Goal: Transaction & Acquisition: Purchase product/service

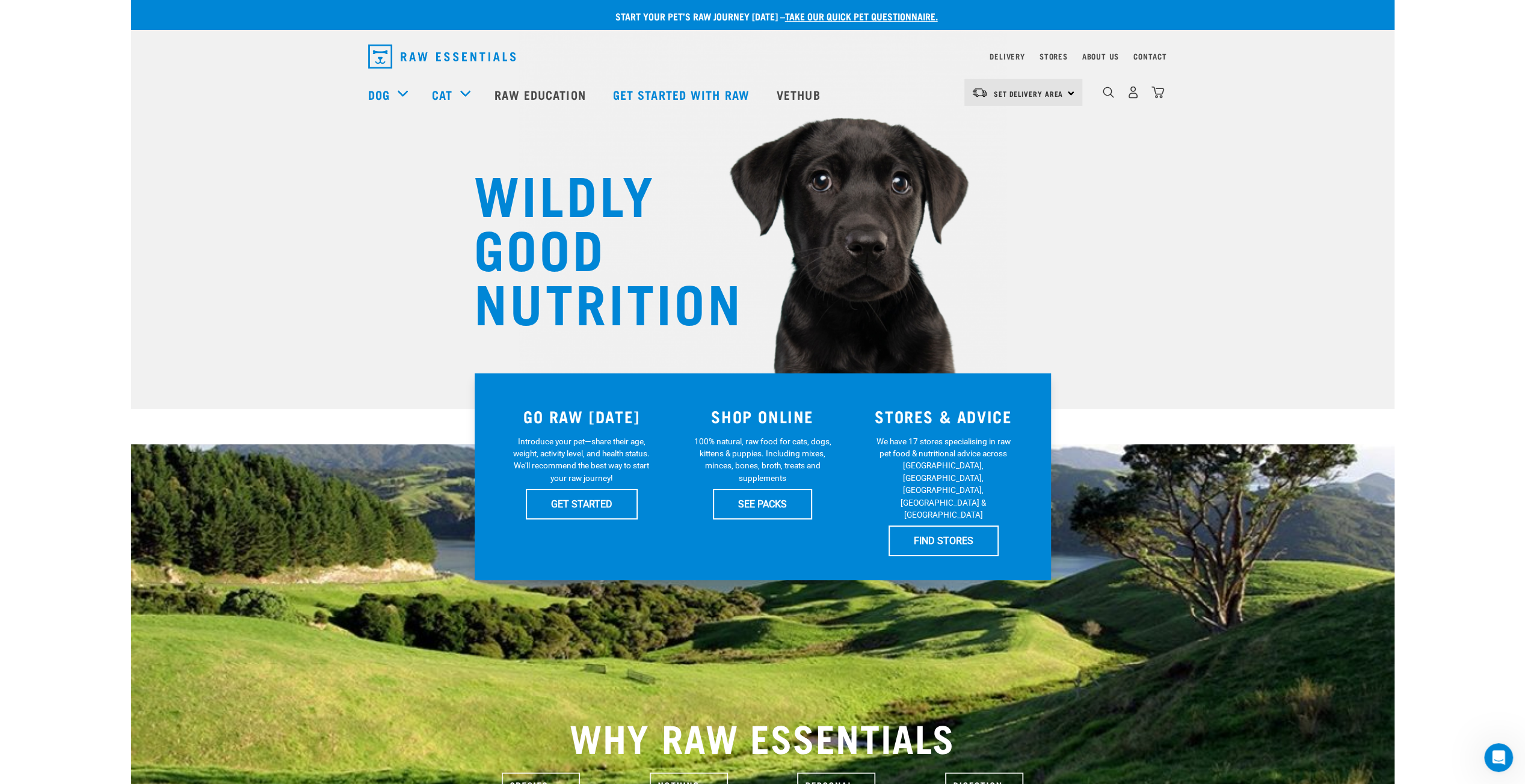
click at [164, 100] on nav "Set Delivery Area North Island South Island Dog Shop All Dog Cat" at bounding box center [763, 94] width 1264 height 48
click at [475, 49] on img "dropdown navigation" at bounding box center [442, 56] width 147 height 24
click at [741, 501] on link "SEE PACKS" at bounding box center [762, 504] width 100 height 30
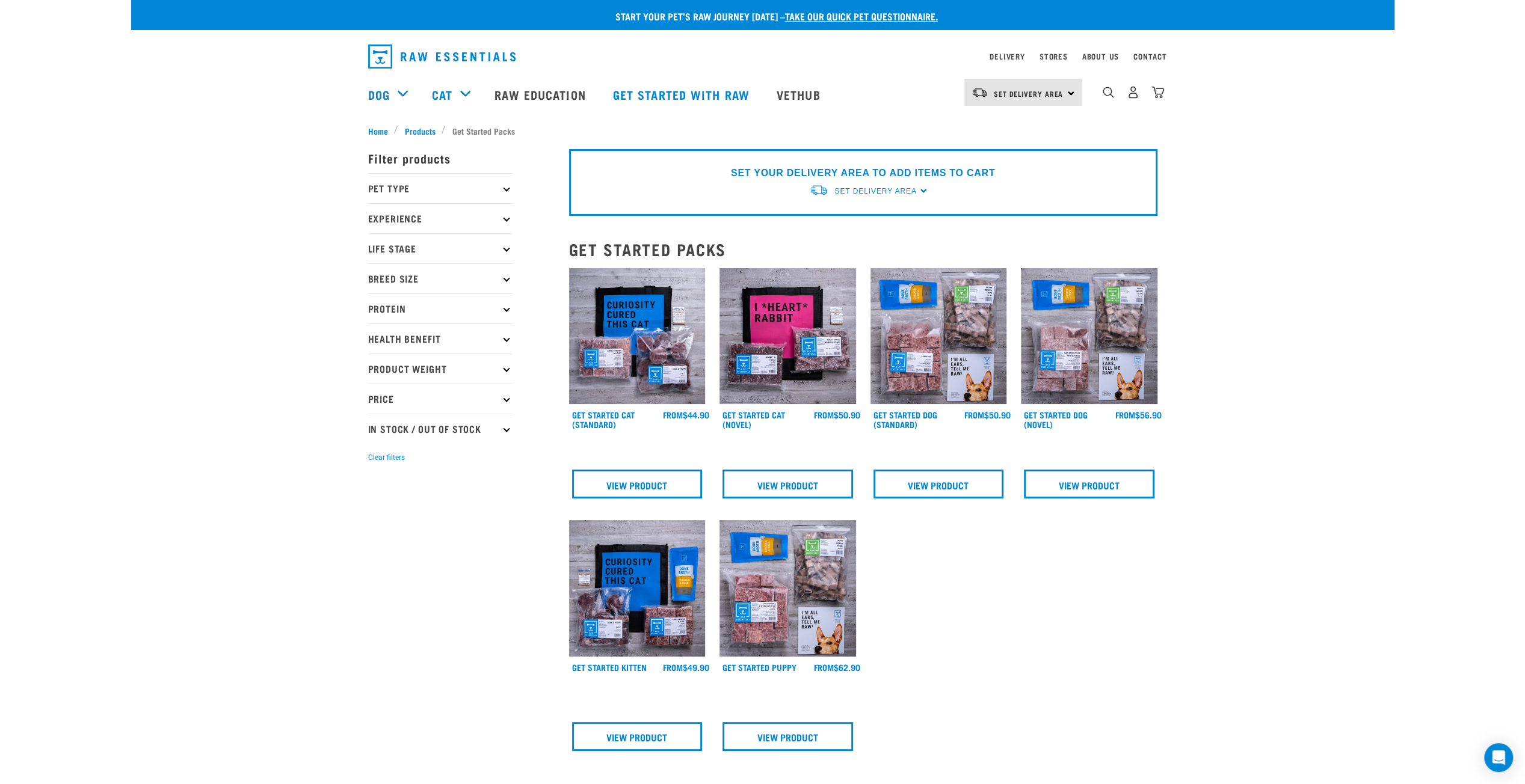
click at [415, 401] on p "Price" at bounding box center [440, 399] width 144 height 30
click at [375, 469] on label "$50 - $100" at bounding box center [409, 471] width 69 height 15
click at [369, 469] on input "$50 - $100" at bounding box center [372, 469] width 7 height 7
checkbox input "true"
click at [1331, 247] on div "Start your pet’s raw journey today – take our quick pet questionnaire. Delivery…" at bounding box center [763, 494] width 1264 height 988
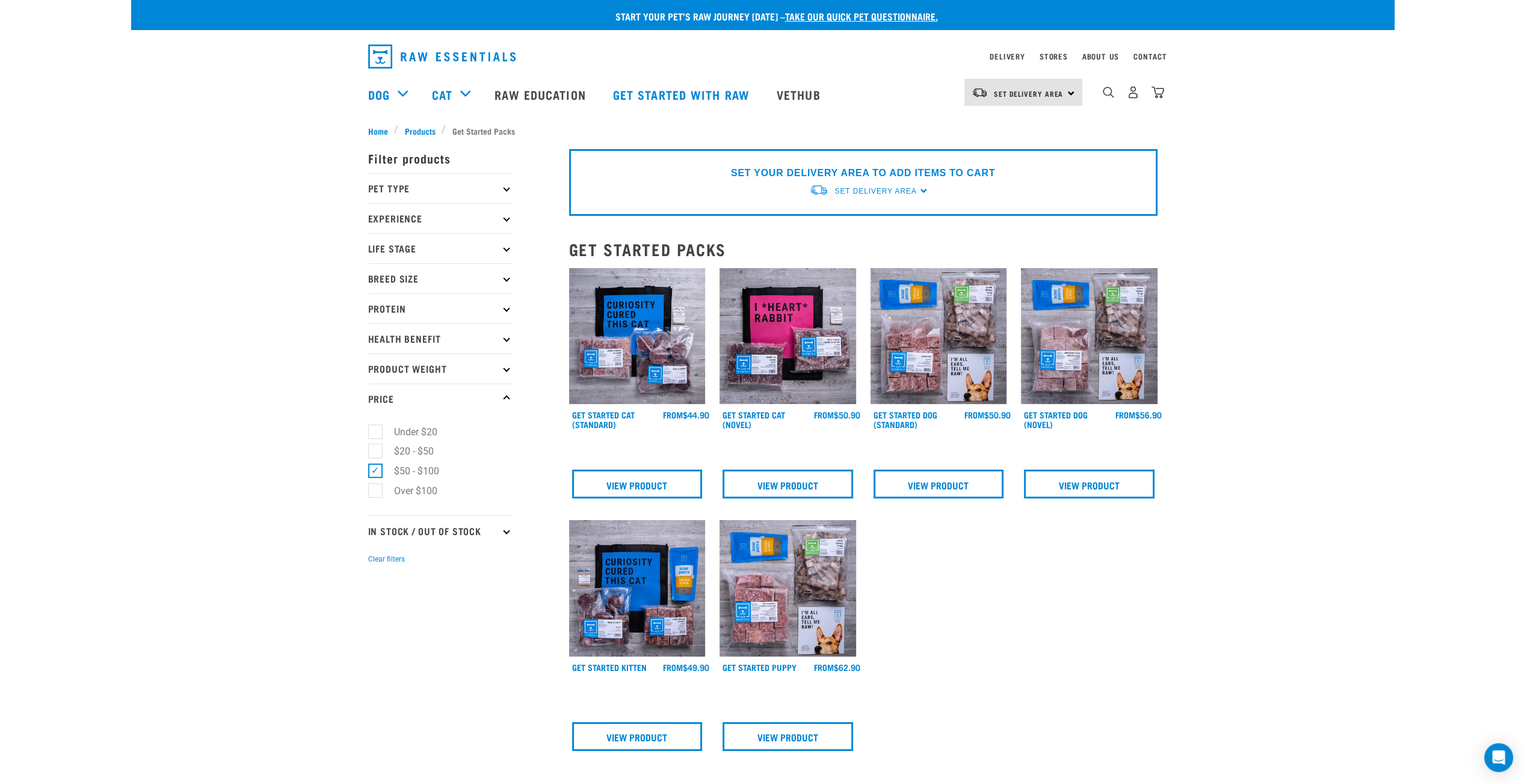
click at [502, 534] on p "In Stock / Out Of Stock" at bounding box center [440, 530] width 144 height 30
click at [501, 534] on p "In Stock / Out Of Stock" at bounding box center [440, 530] width 144 height 30
click at [938, 365] on img at bounding box center [939, 337] width 137 height 137
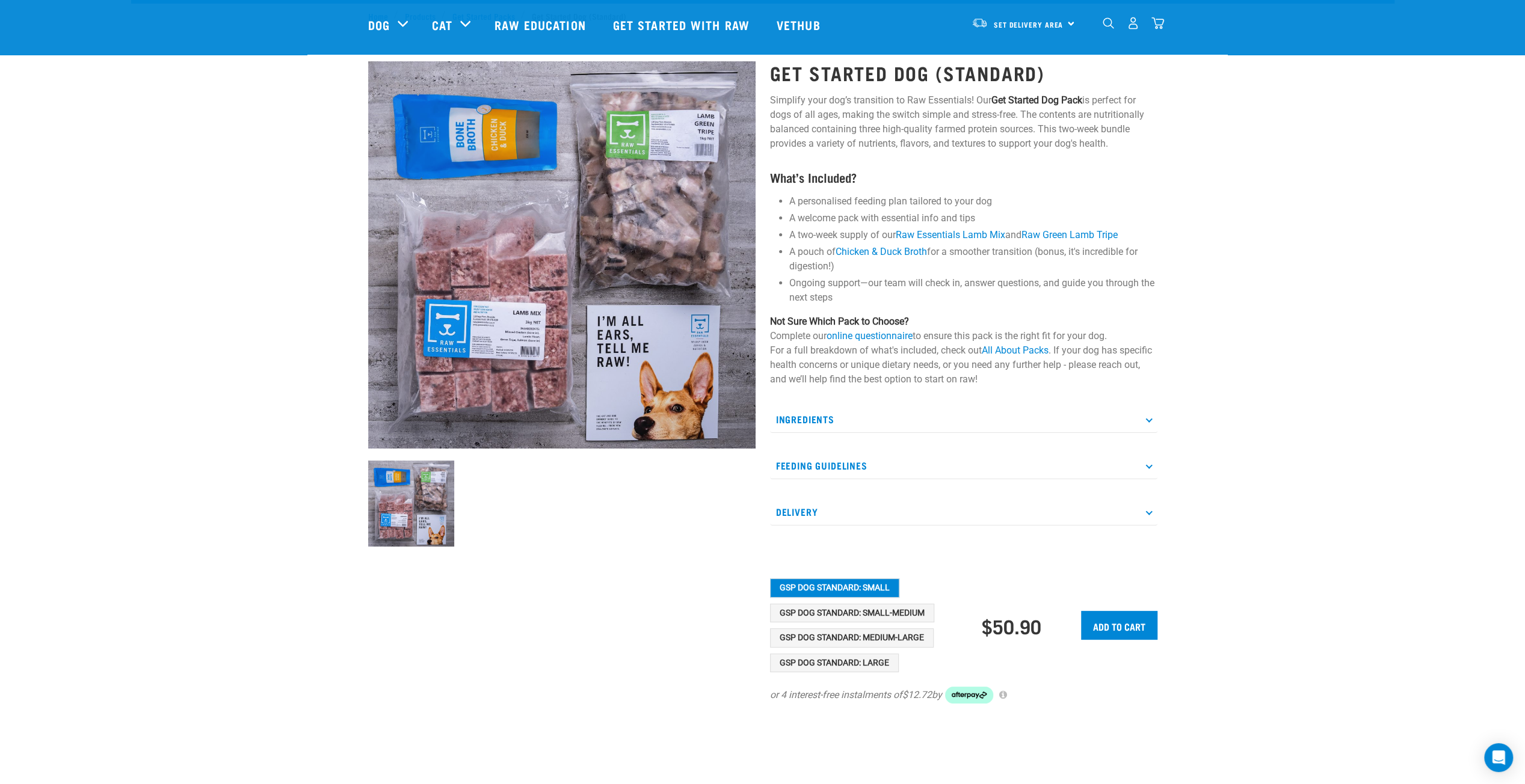
scroll to position [240, 0]
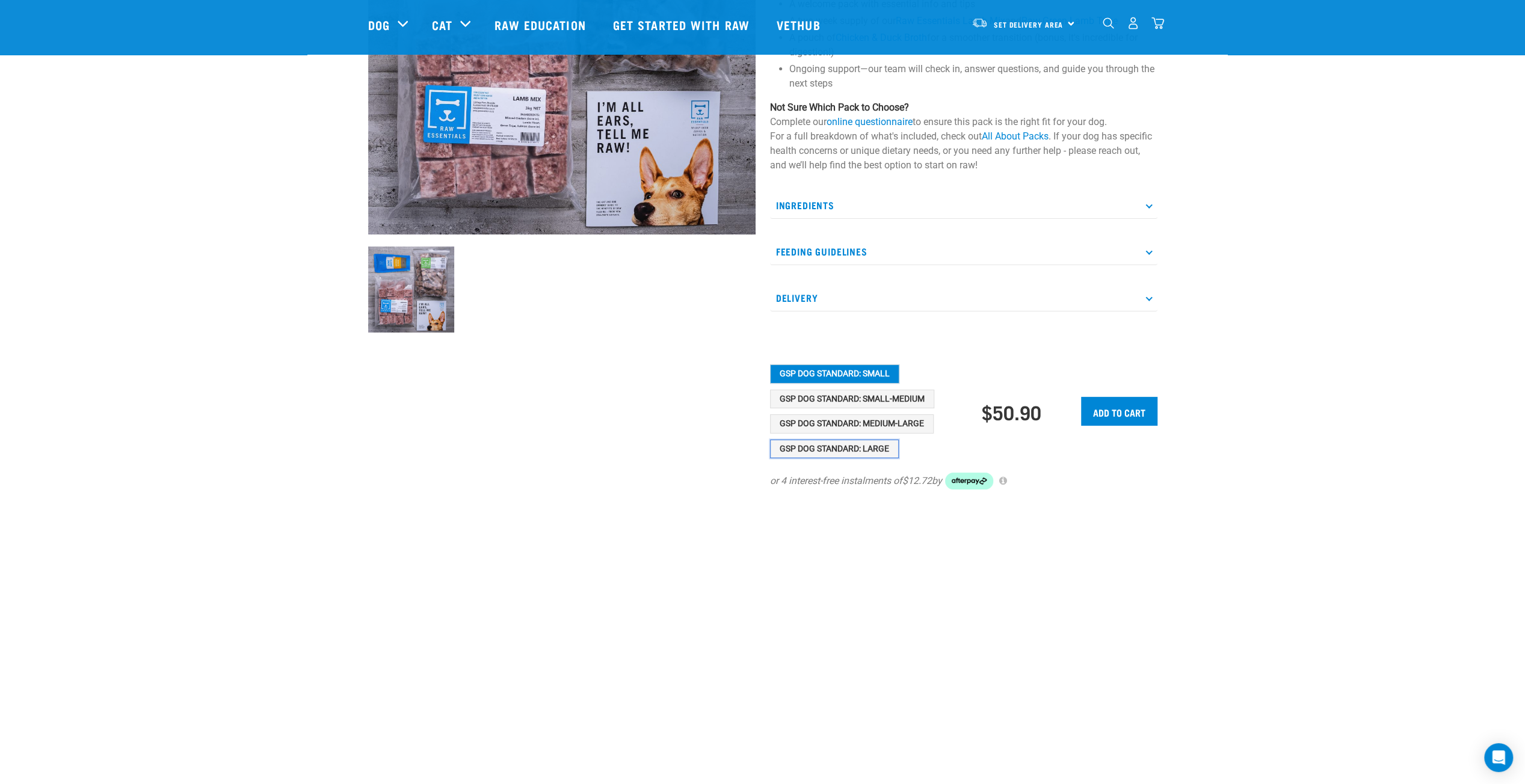
click at [854, 446] on button "GSP Dog Standard: Large" at bounding box center [835, 449] width 129 height 19
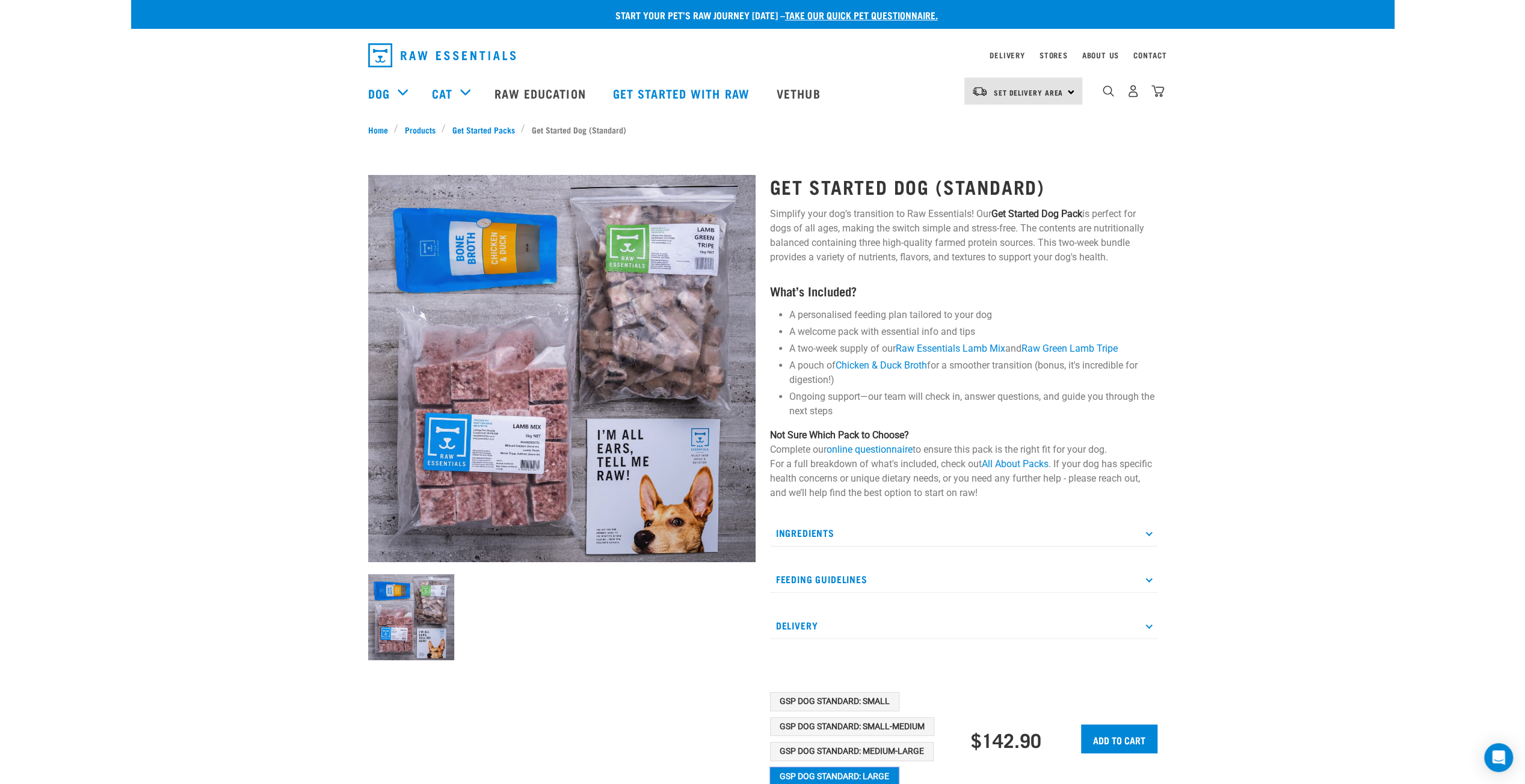
scroll to position [0, 0]
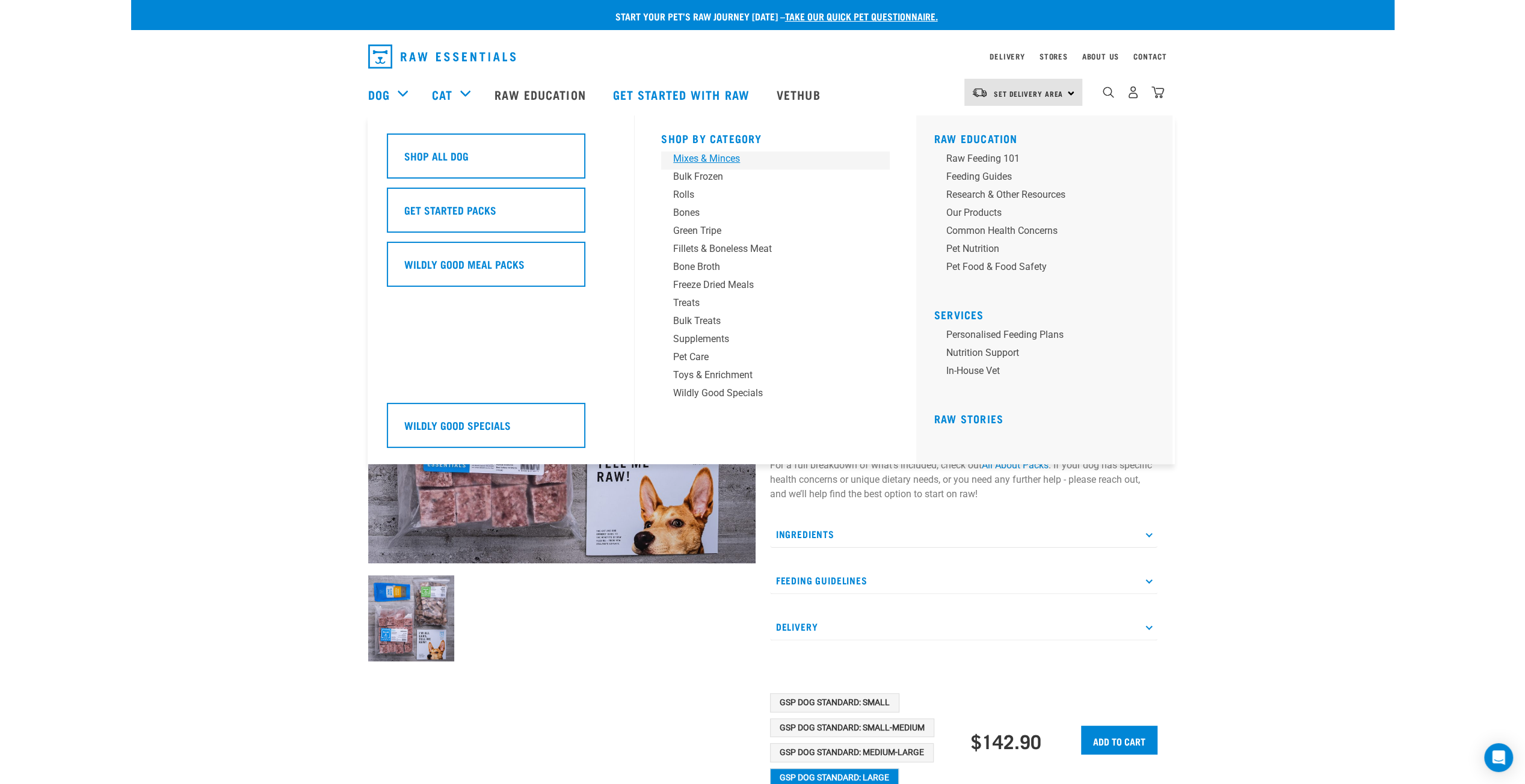
click at [735, 157] on div "Mixes & Minces" at bounding box center [767, 159] width 188 height 15
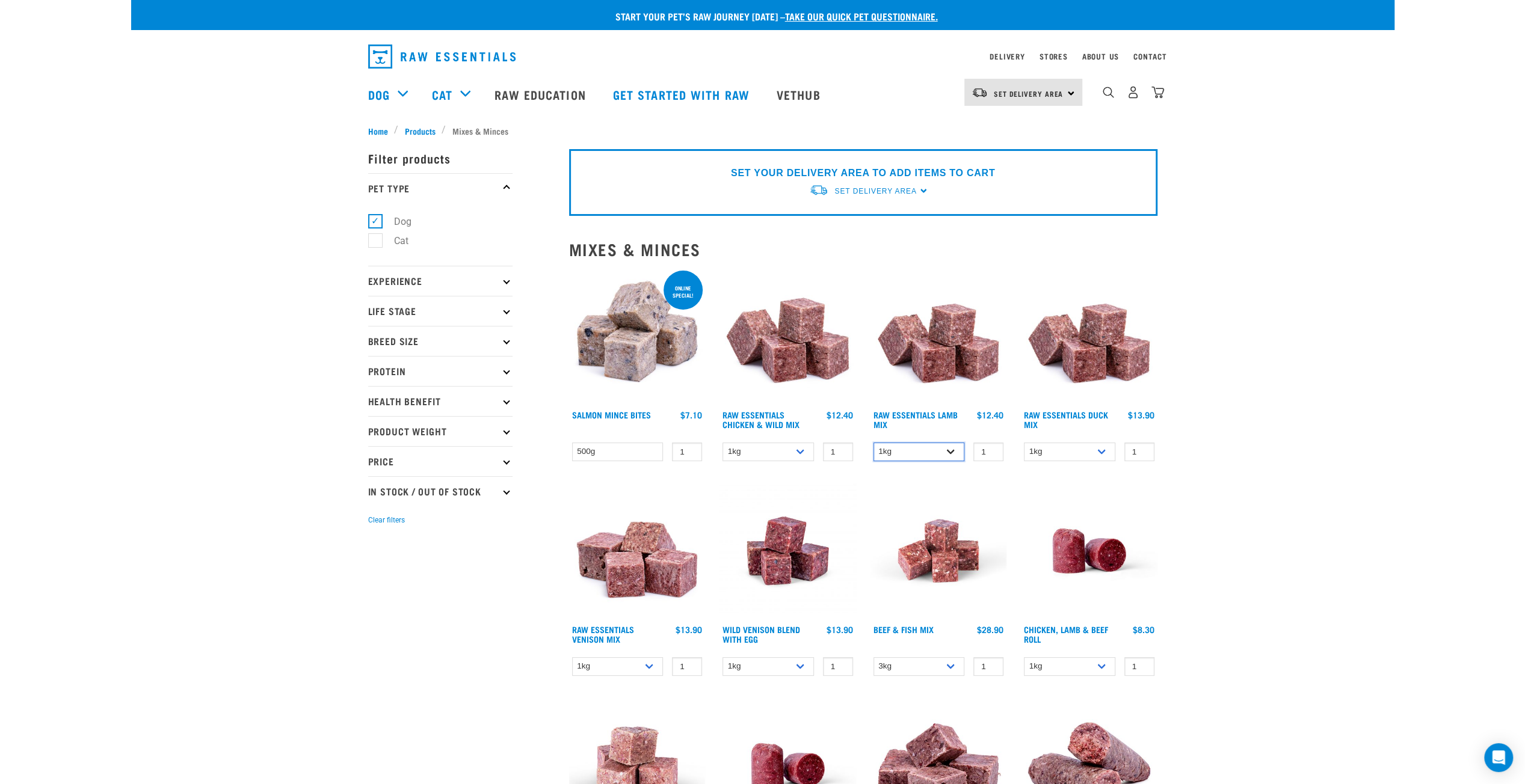
click at [933, 447] on select "1kg 3kg Bulk (10kg)" at bounding box center [919, 452] width 91 height 19
click at [873, 443] on select "1kg 3kg Bulk (10kg)" at bounding box center [919, 452] width 91 height 19
click at [933, 448] on select "1kg 3kg Bulk (10kg)" at bounding box center [919, 452] width 91 height 19
select select "758"
click at [873, 443] on select "1kg 3kg Bulk (10kg)" at bounding box center [919, 452] width 91 height 19
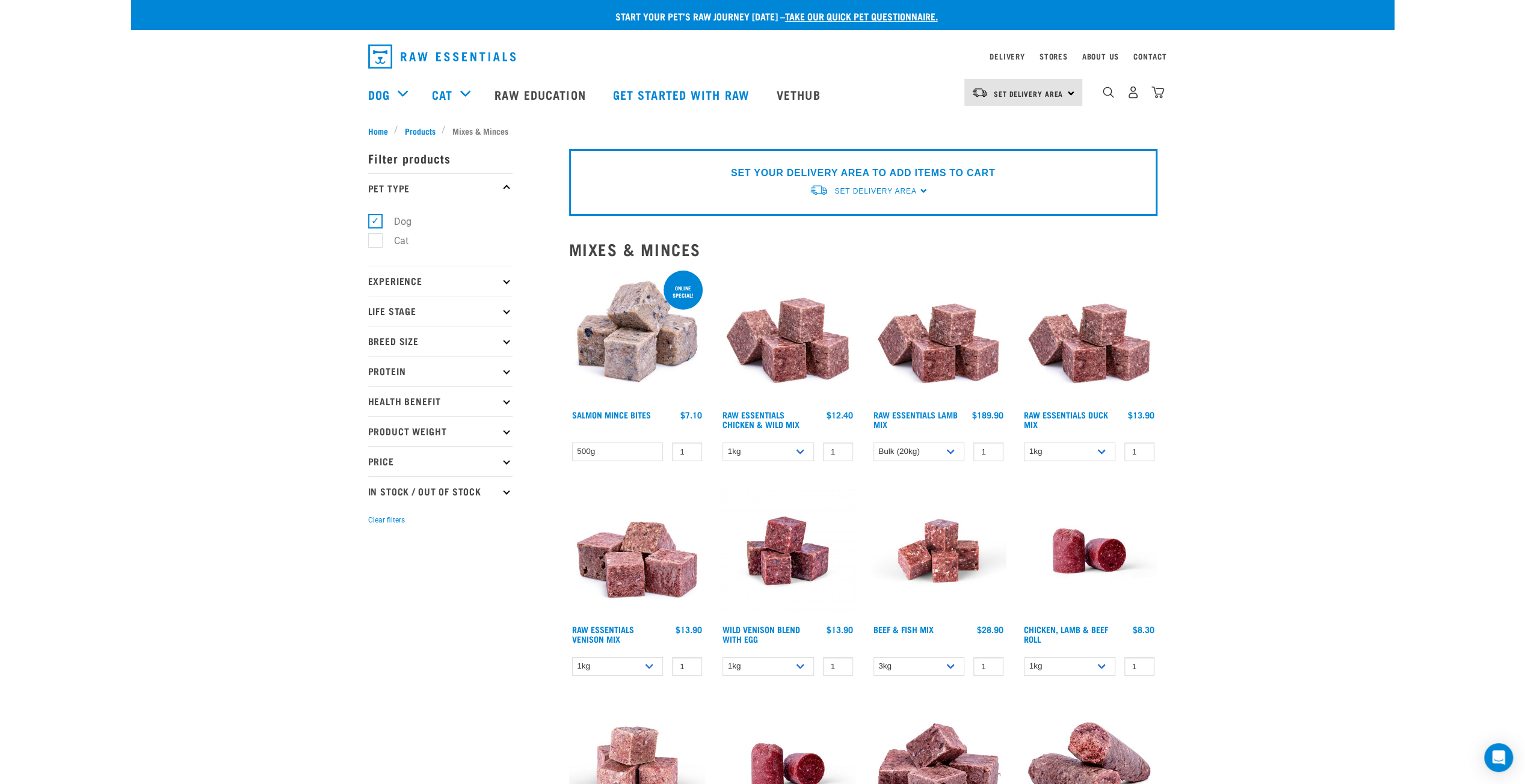
click at [924, 374] on img at bounding box center [939, 337] width 137 height 137
